Goal: Find specific page/section: Find specific page/section

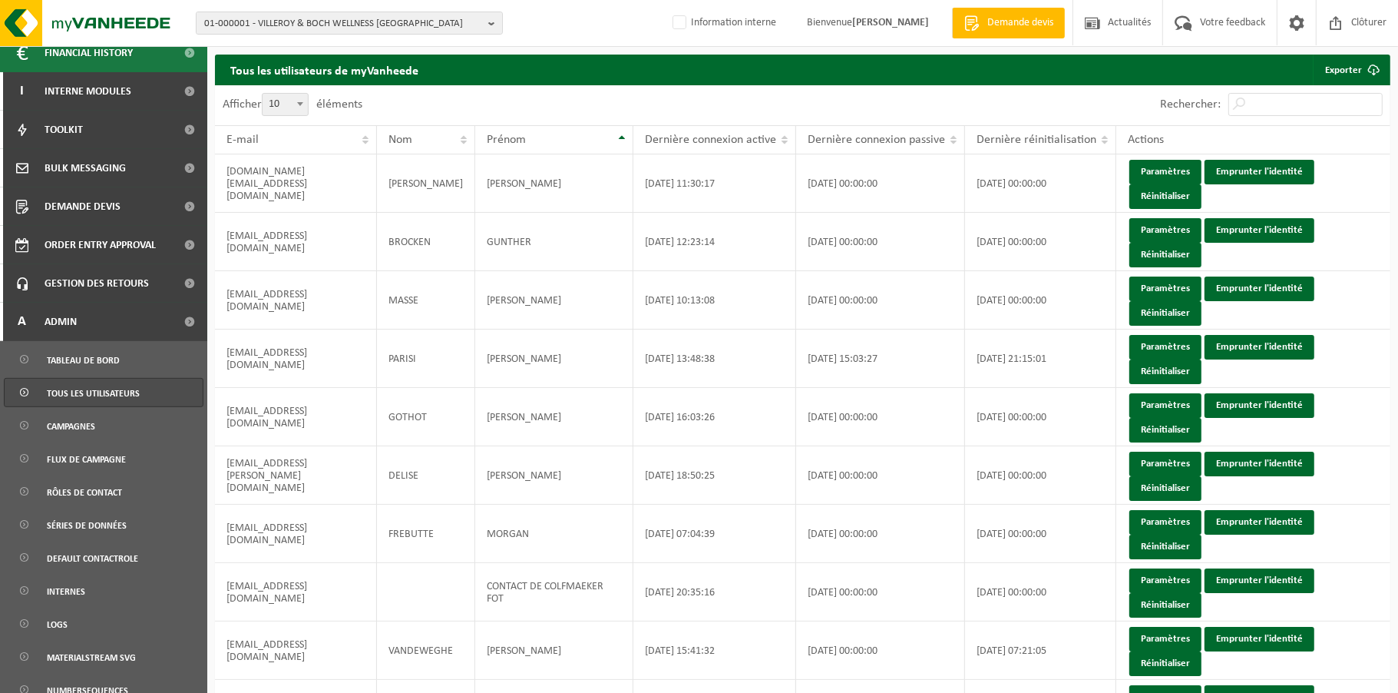
scroll to position [480, 0]
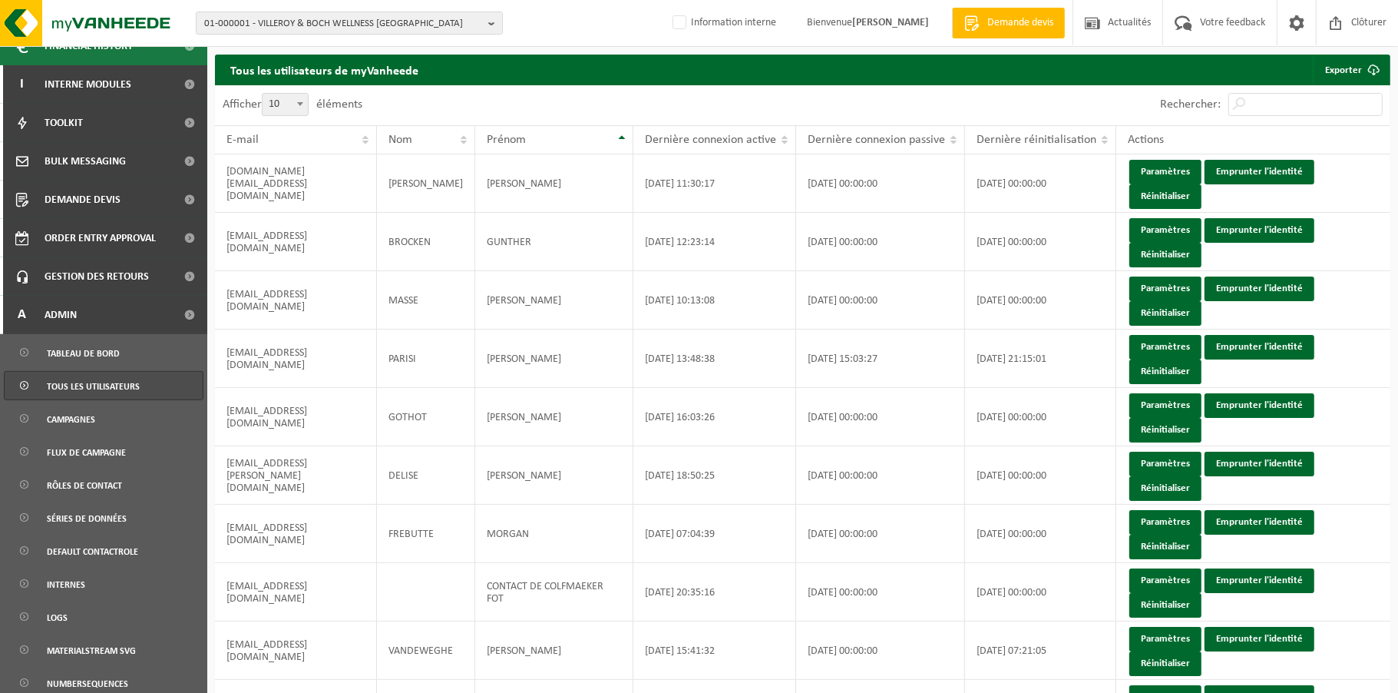
click at [77, 388] on span "Tous les utilisateurs" at bounding box center [93, 386] width 93 height 29
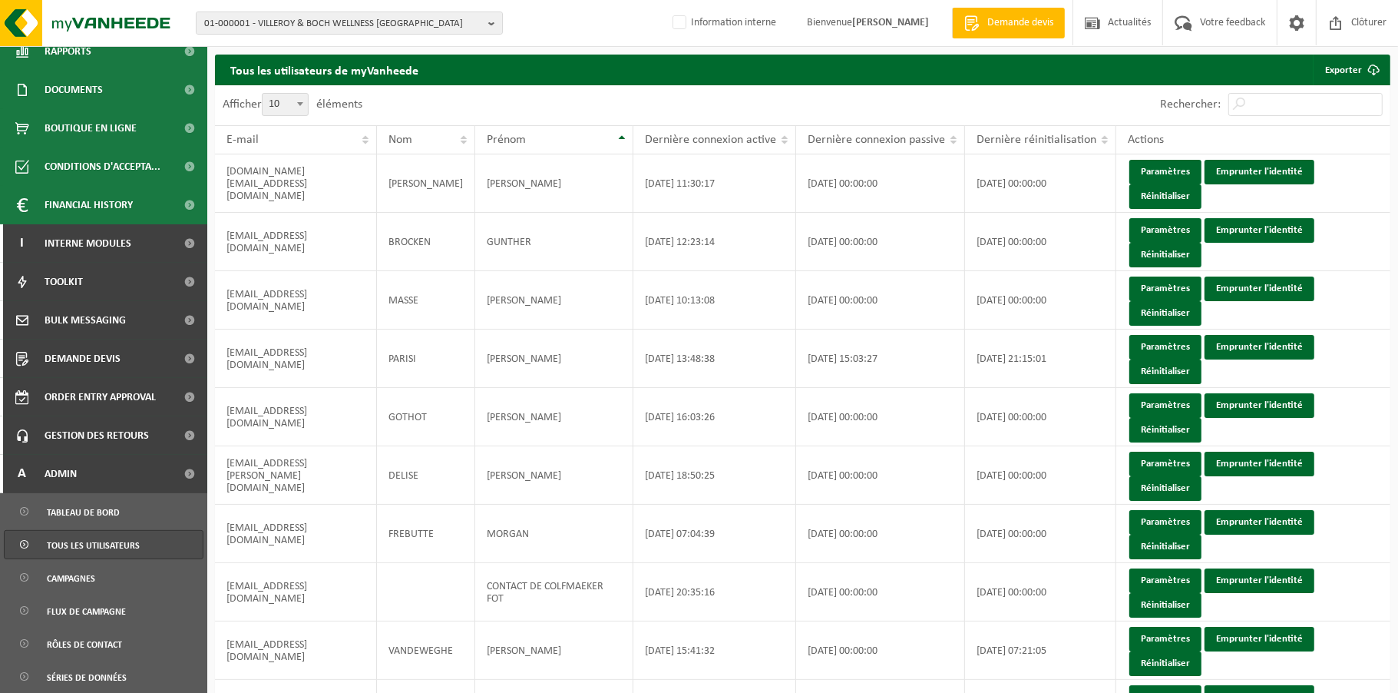
scroll to position [384, 0]
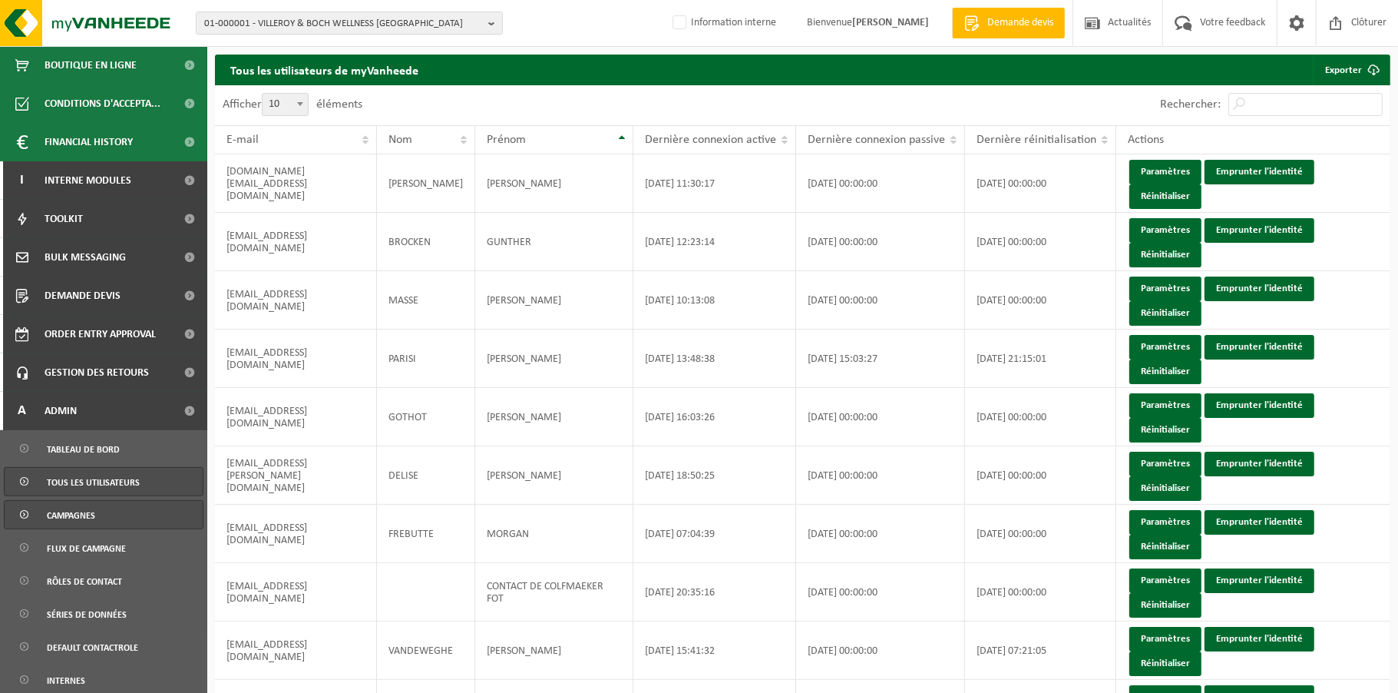
click at [98, 515] on link "Campagnes" at bounding box center [104, 514] width 200 height 29
